Goal: Check status

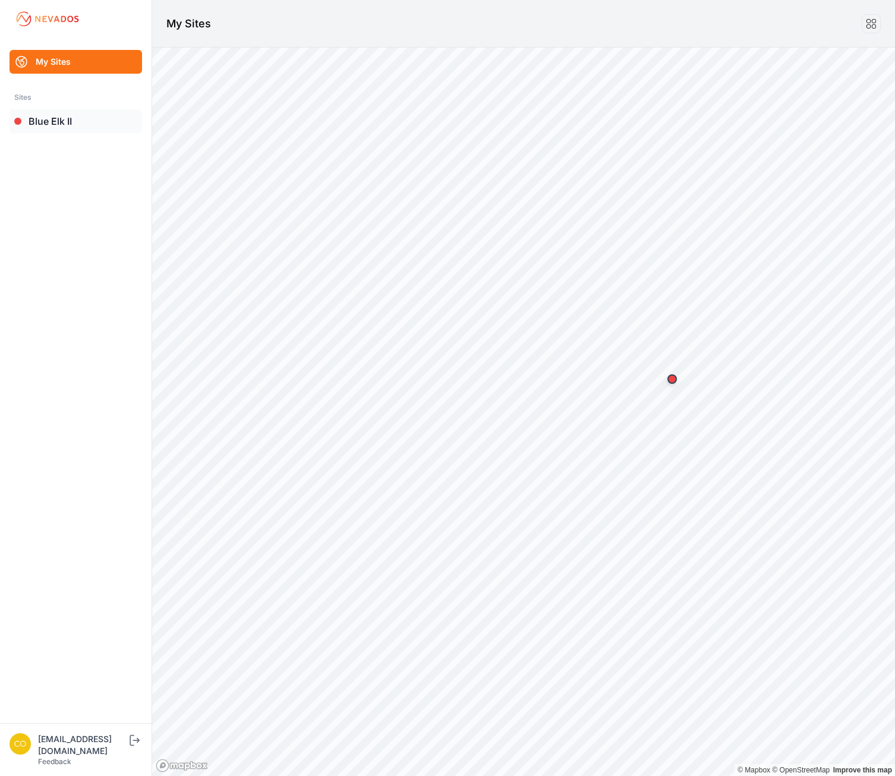
click at [57, 127] on link "Blue Elk II" at bounding box center [76, 121] width 133 height 24
click at [55, 118] on link "Blue Elk II" at bounding box center [76, 121] width 133 height 24
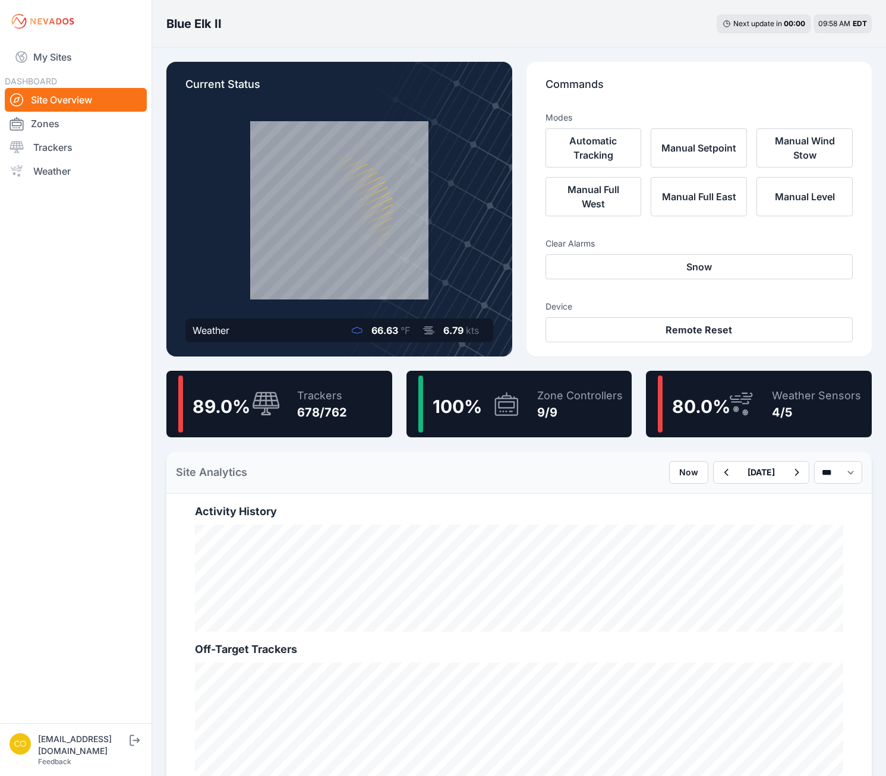
drag, startPoint x: 60, startPoint y: 148, endPoint x: 146, endPoint y: 159, distance: 86.3
click at [60, 148] on link "Trackers" at bounding box center [76, 148] width 142 height 24
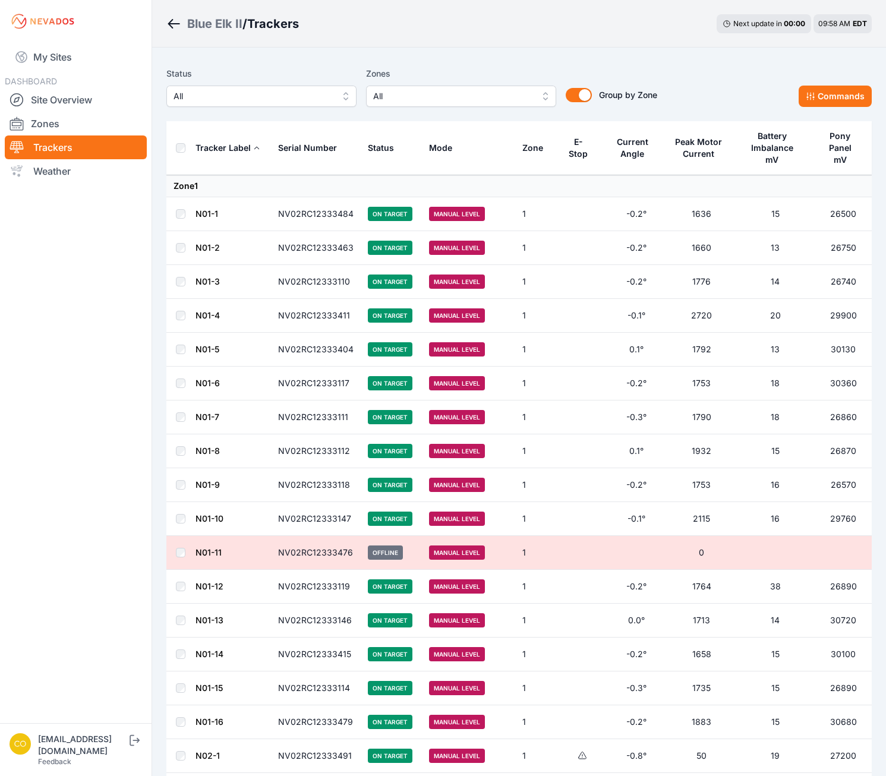
click at [528, 92] on span "All" at bounding box center [452, 96] width 159 height 14
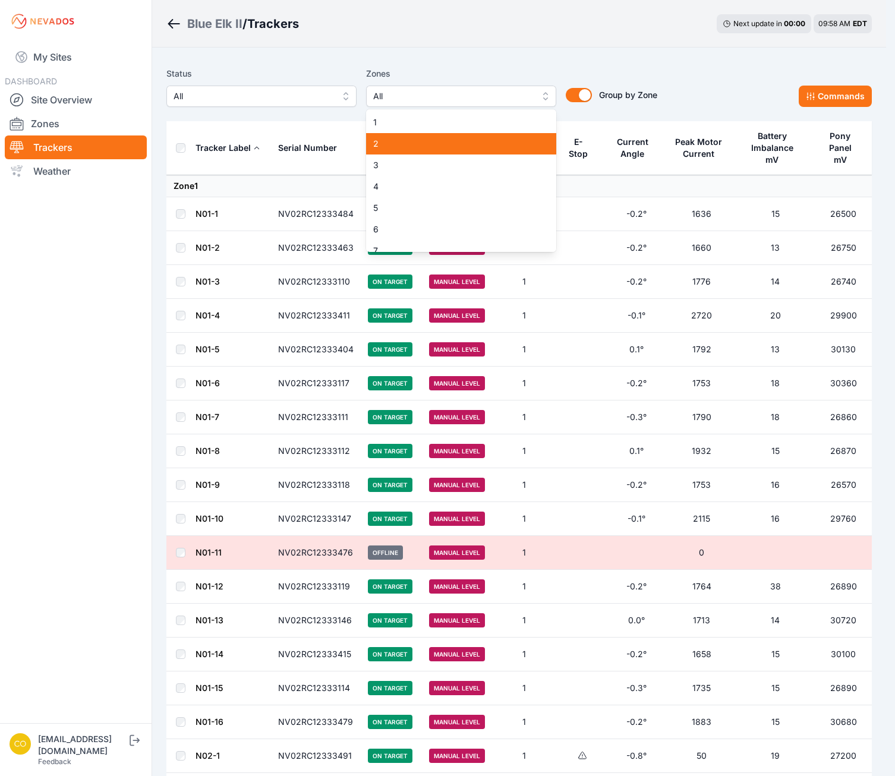
click at [428, 141] on span "2" at bounding box center [454, 144] width 162 height 12
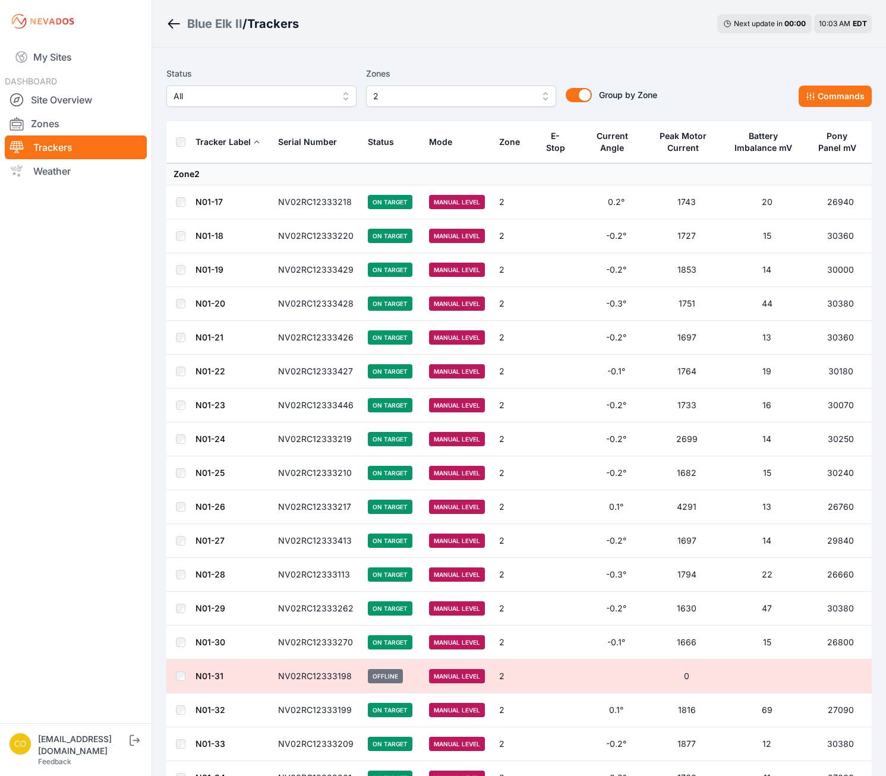
click at [537, 27] on div "Blue Elk II / Trackers Next update in 00 : 00 10:03 AM EDT" at bounding box center [519, 24] width 734 height 48
